Goal: Task Accomplishment & Management: Use online tool/utility

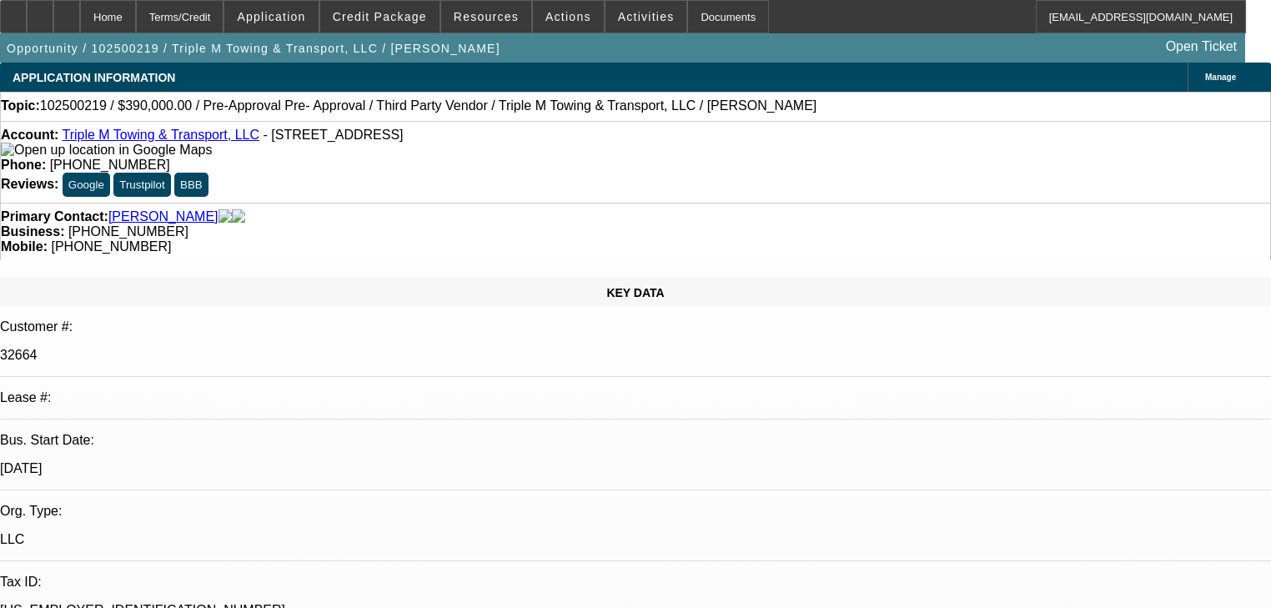
select select "0"
select select "2"
select select "0.1"
select select "4"
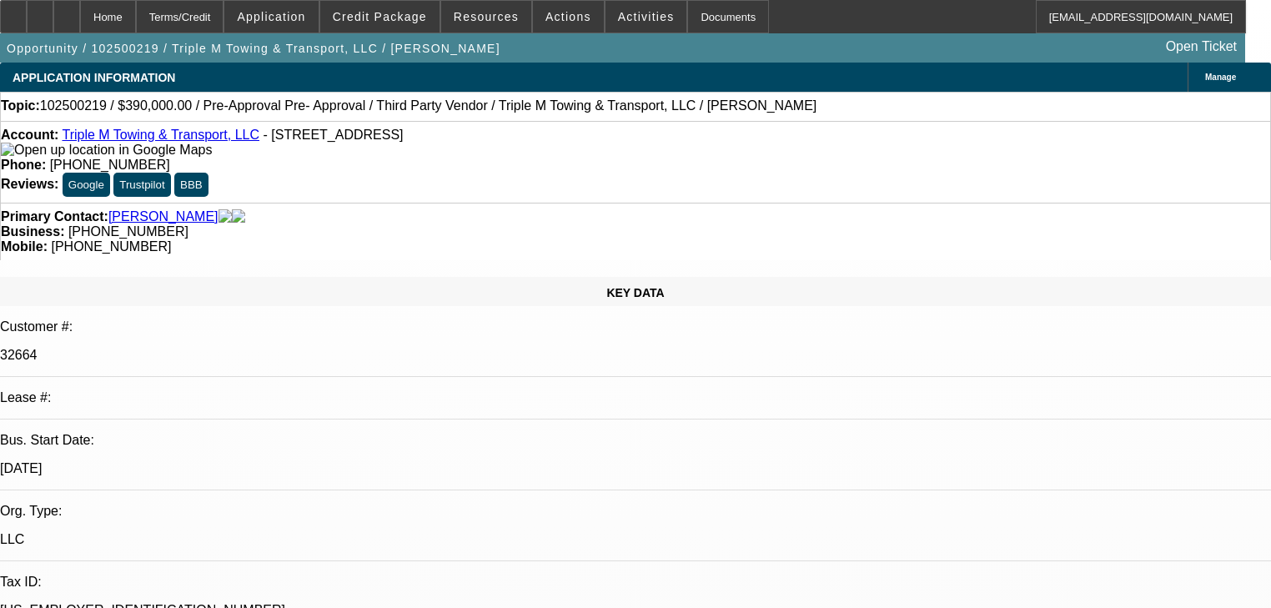
select select "0"
select select "2"
select select "0.1"
select select "4"
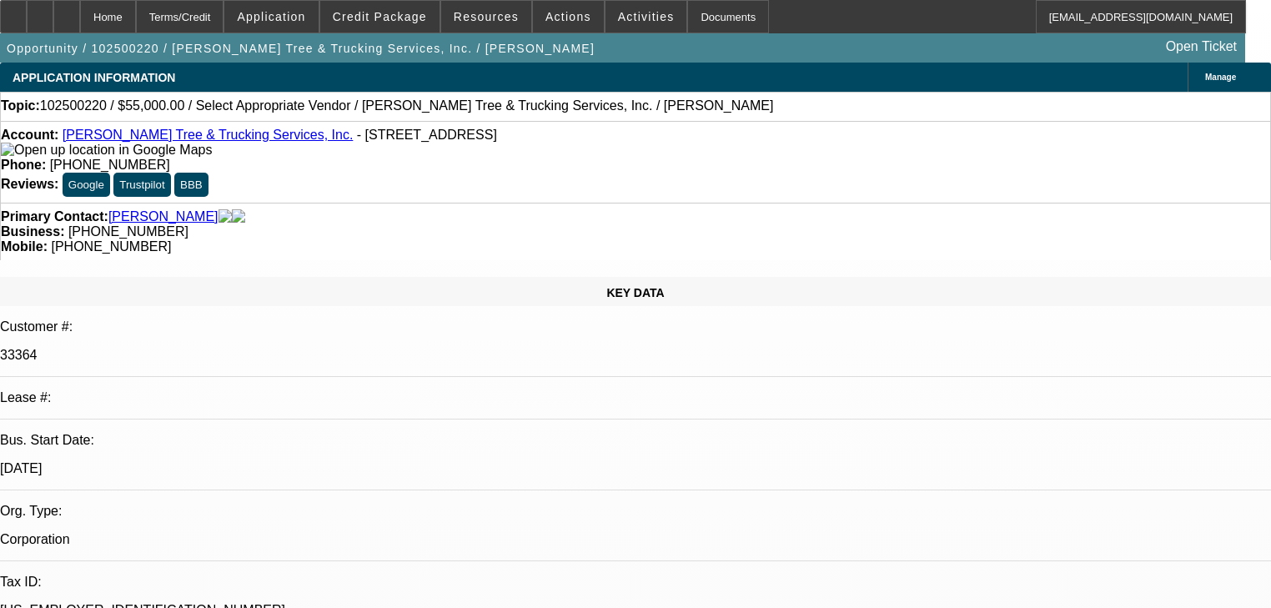
select select "0"
select select "2"
select select "0.1"
select select "4"
